Goal: Transaction & Acquisition: Subscribe to service/newsletter

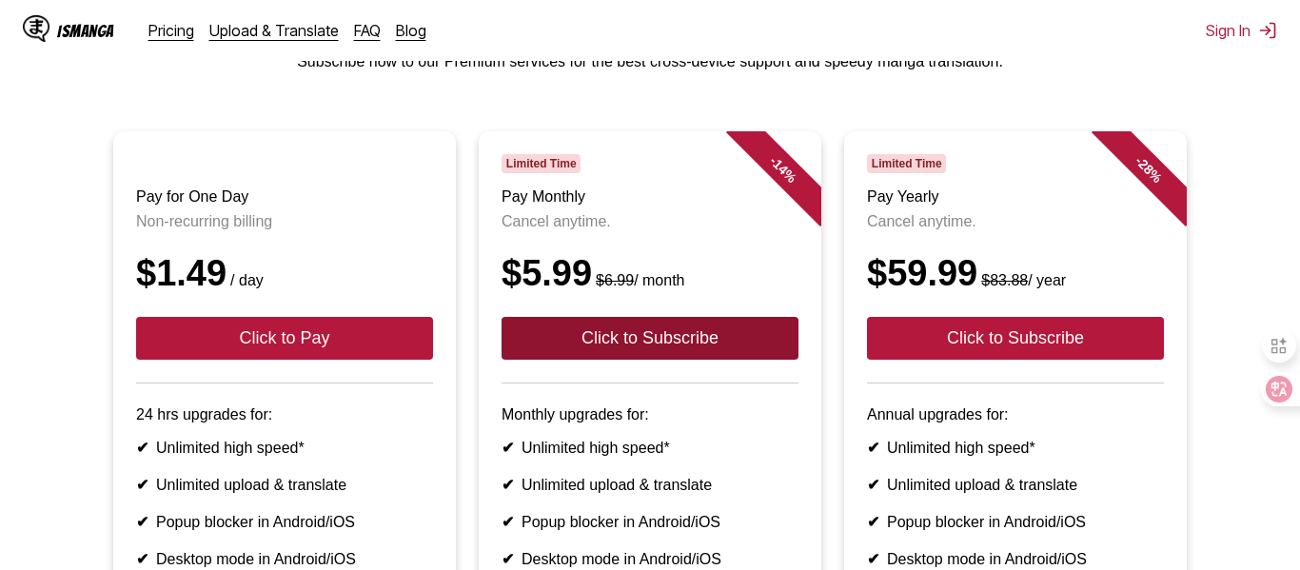
scroll to position [116, 0]
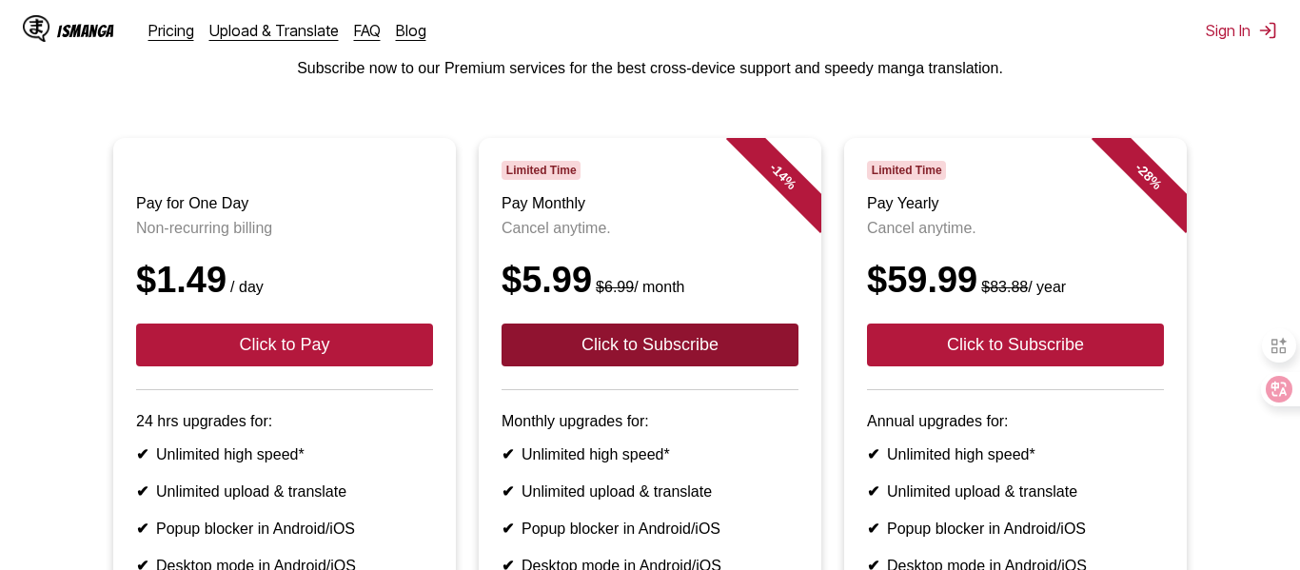
click at [710, 350] on button "Click to Subscribe" at bounding box center [650, 345] width 297 height 43
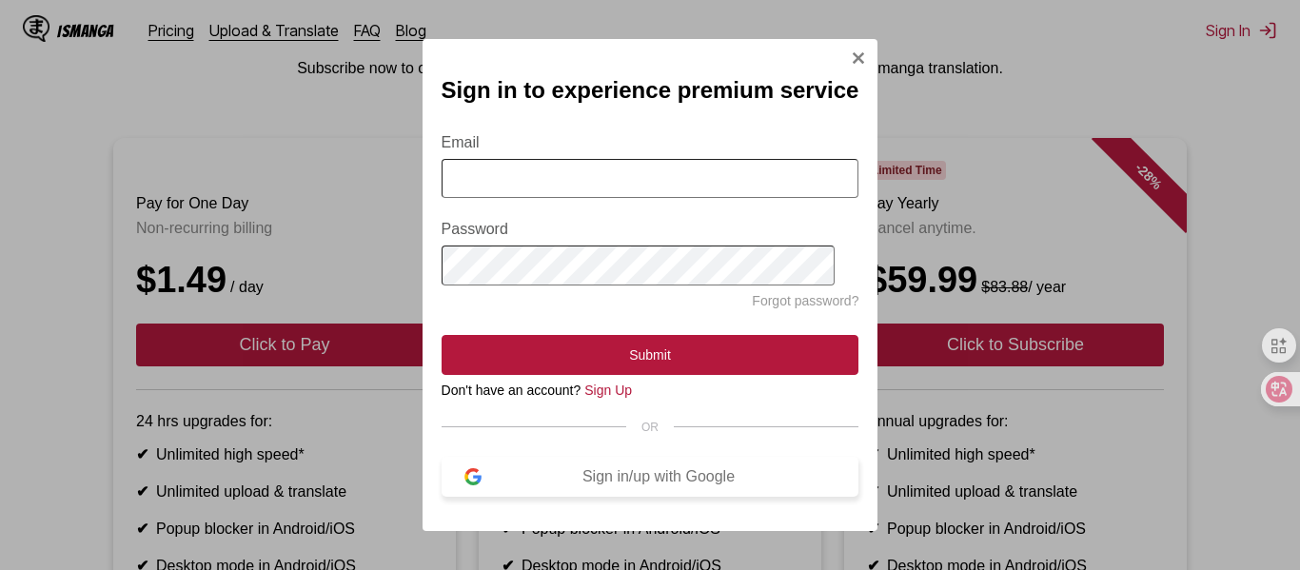
click at [661, 481] on div "Sign in/up with Google" at bounding box center [659, 476] width 355 height 17
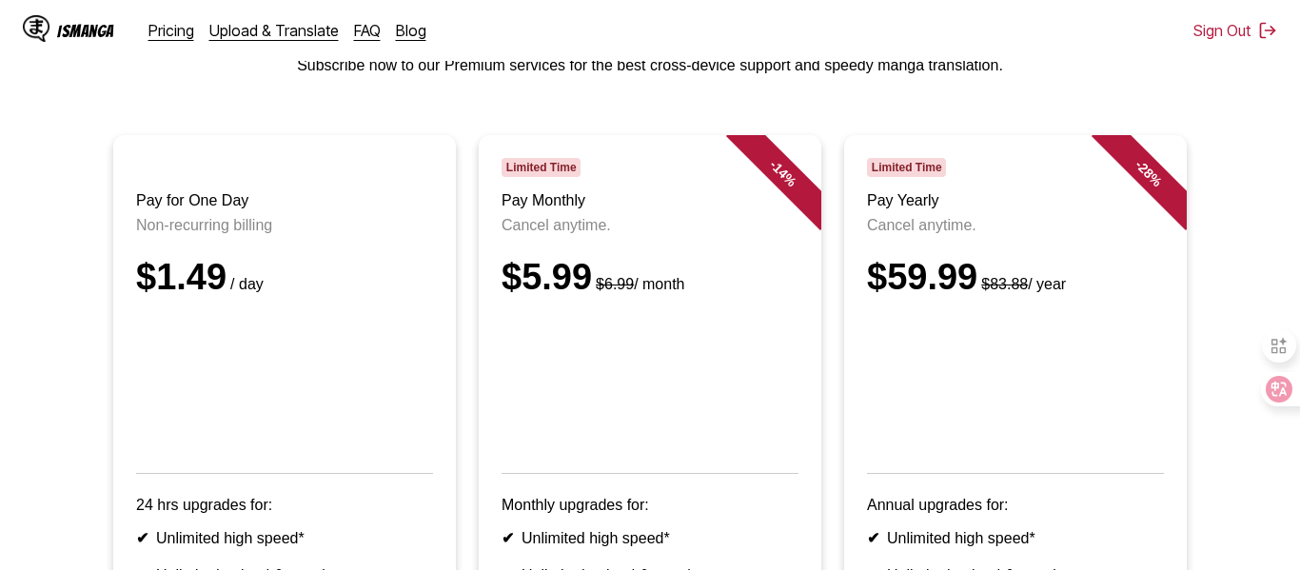
scroll to position [120, 0]
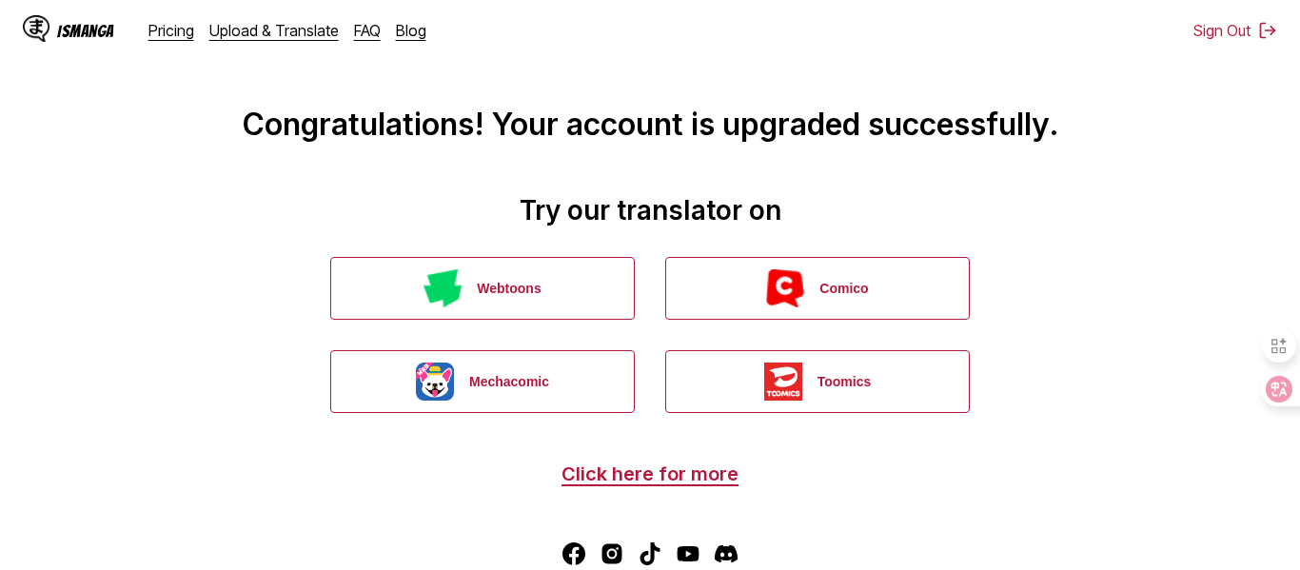
click at [97, 23] on div "IsManga" at bounding box center [85, 31] width 57 height 18
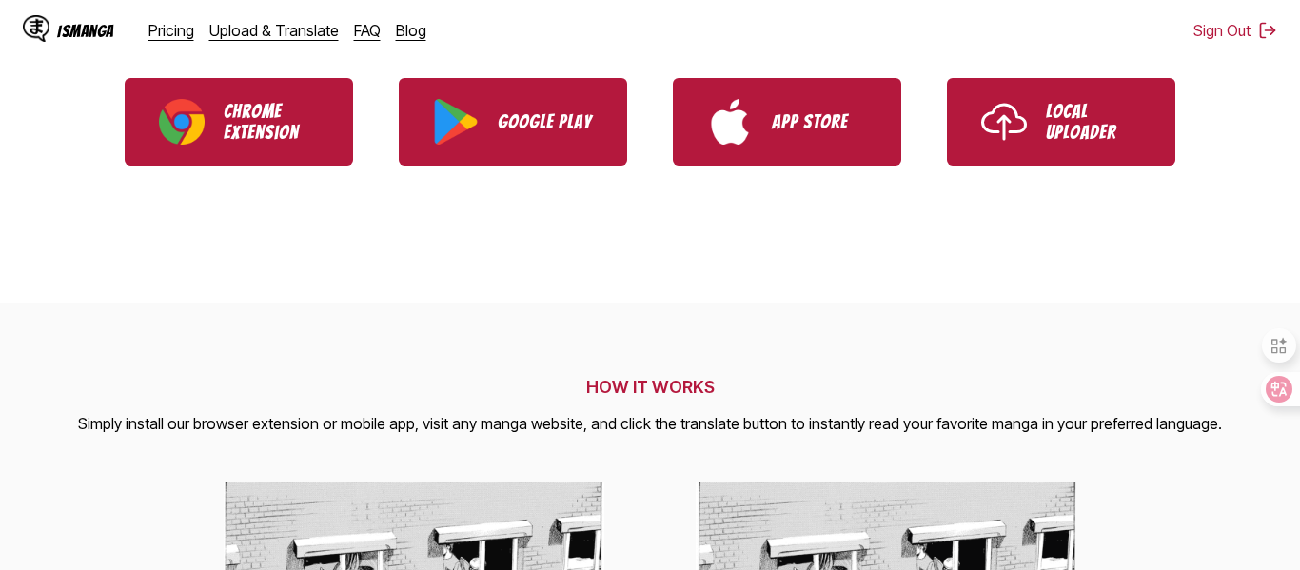
scroll to position [502, 0]
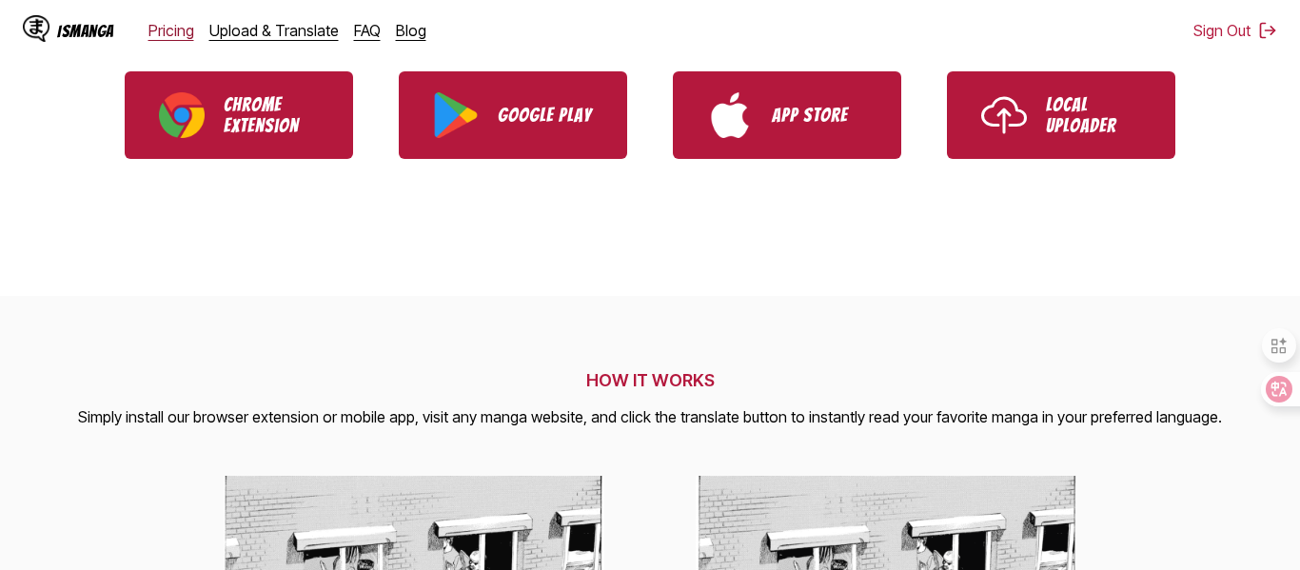
click at [171, 22] on link "Pricing" at bounding box center [171, 30] width 46 height 19
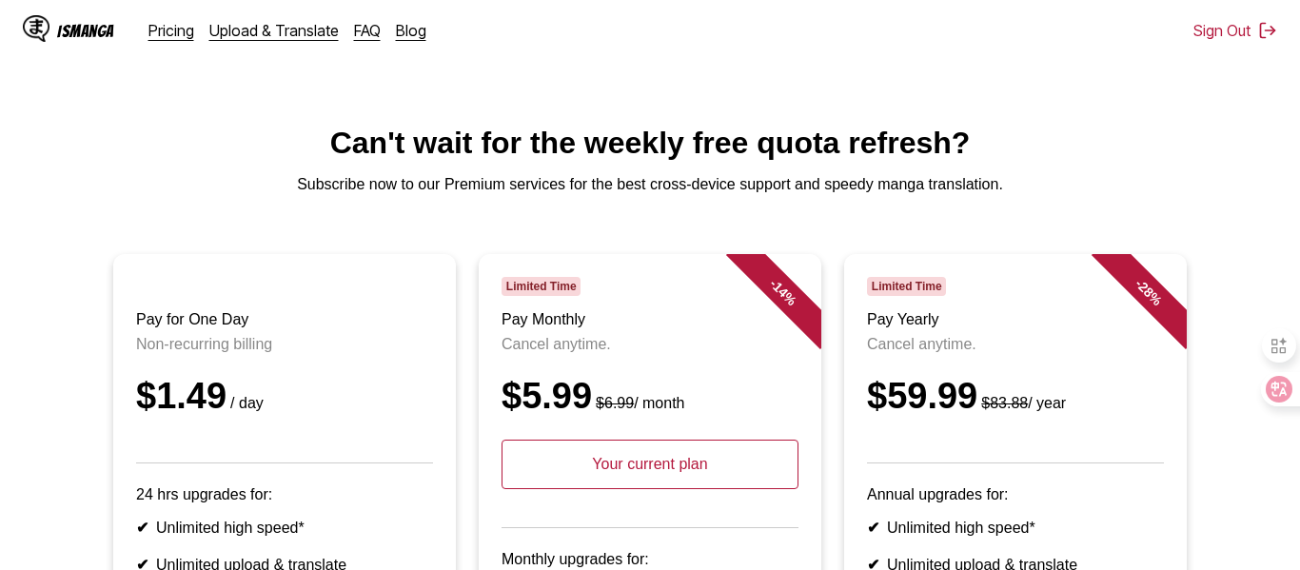
click at [90, 30] on div "IsManga" at bounding box center [85, 31] width 57 height 18
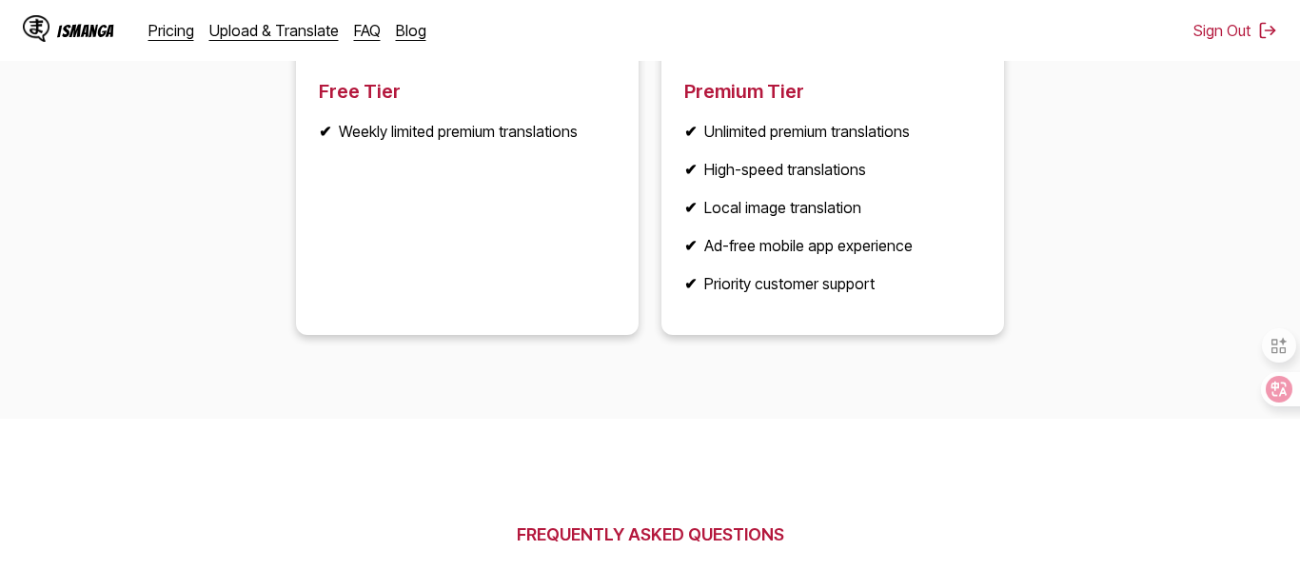
scroll to position [2631, 0]
